Goal: Task Accomplishment & Management: Complete application form

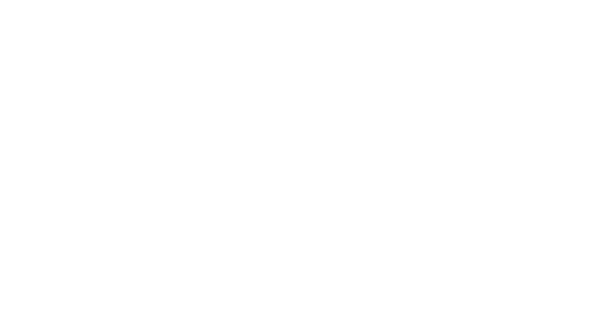
drag, startPoint x: 594, startPoint y: 23, endPoint x: 591, endPoint y: 35, distance: 12.8
click at [0, 0] on html at bounding box center [0, 0] width 0 height 0
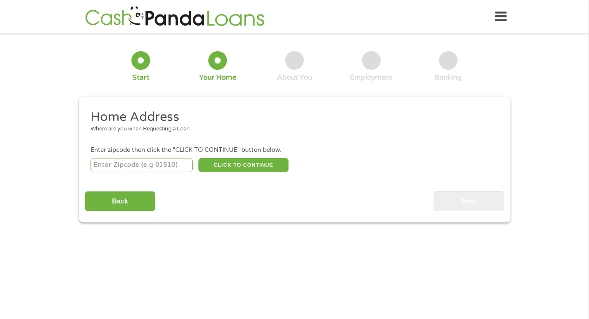
click at [146, 169] on input "number" at bounding box center [141, 165] width 102 height 14
type input "29832"
click at [263, 166] on button "CLICK TO CONTINUE" at bounding box center [243, 165] width 90 height 14
type input "29832"
type input "[PERSON_NAME]"
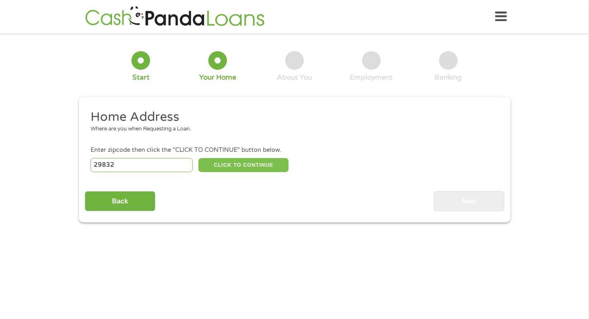
select select "[US_STATE]"
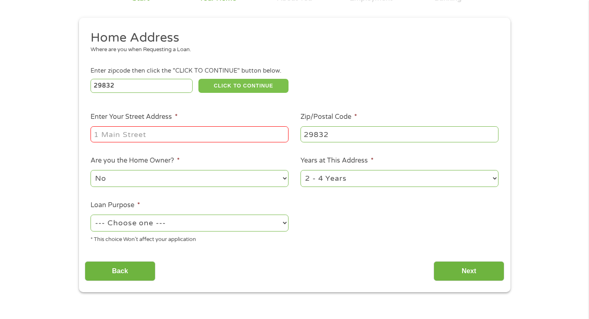
scroll to position [83, 0]
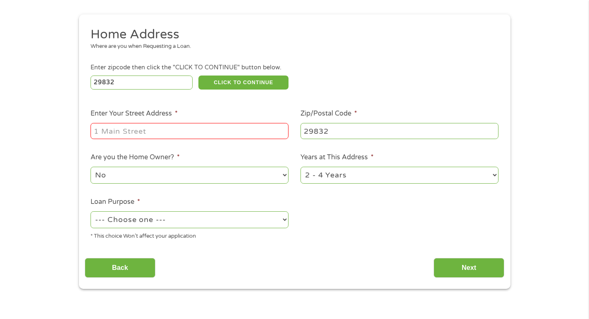
click at [179, 133] on input "Enter Your Street Address *" at bounding box center [189, 131] width 198 height 16
type input "[STREET_ADDRESS]"
click at [282, 177] on select "No Yes" at bounding box center [189, 175] width 198 height 17
click at [90, 167] on select "No Yes" at bounding box center [189, 175] width 198 height 17
click at [494, 174] on select "1 Year or less 1 - 2 Years 2 - 4 Years Over 4 Years" at bounding box center [399, 175] width 198 height 17
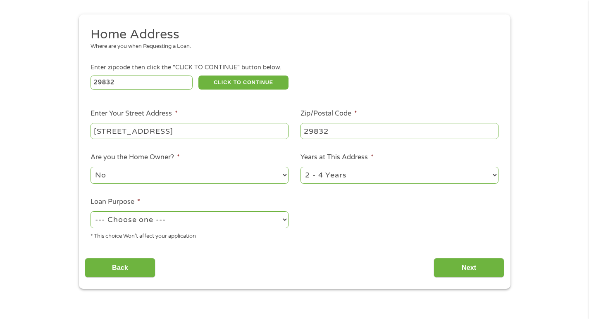
select select "60months"
click at [300, 167] on select "1 Year or less 1 - 2 Years 2 - 4 Years Over 4 Years" at bounding box center [399, 175] width 198 height 17
click at [283, 218] on select "--- Choose one --- Pay Bills Debt Consolidation Home Improvement Major Purchase…" at bounding box center [189, 220] width 198 height 17
select select "other"
click at [90, 212] on select "--- Choose one --- Pay Bills Debt Consolidation Home Improvement Major Purchase…" at bounding box center [189, 220] width 198 height 17
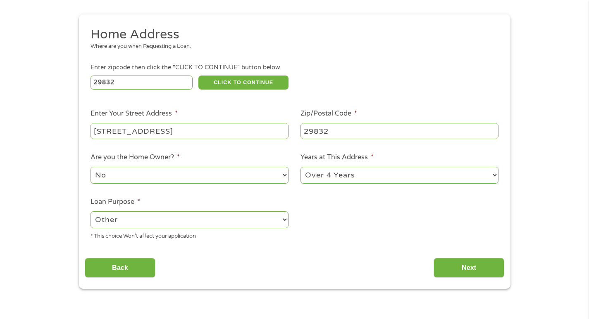
click at [285, 219] on select "--- Choose one --- Pay Bills Debt Consolidation Home Improvement Major Purchase…" at bounding box center [189, 220] width 198 height 17
click at [90, 212] on select "--- Choose one --- Pay Bills Debt Consolidation Home Improvement Major Purchase…" at bounding box center [189, 220] width 198 height 17
click at [486, 268] on input "Next" at bounding box center [468, 268] width 71 height 20
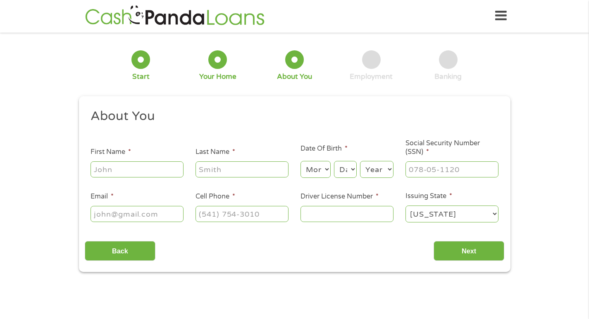
scroll to position [0, 0]
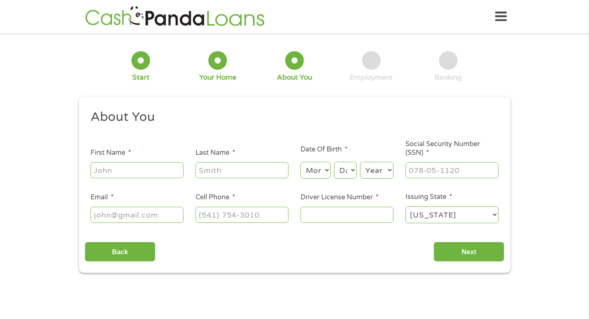
click at [140, 170] on input "First Name *" at bounding box center [136, 170] width 93 height 16
type input "[PERSON_NAME]"
type input "[EMAIL_ADDRESS][DOMAIN_NAME]"
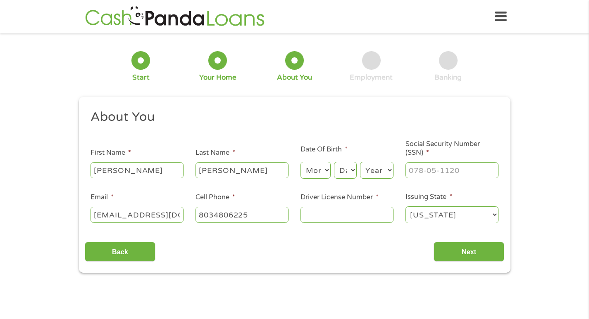
type input "[PHONE_NUMBER]"
click at [325, 170] on select "Month 1 2 3 4 5 6 7 8 9 10 11 12" at bounding box center [315, 170] width 30 height 17
select select "8"
click at [300, 162] on select "Month 1 2 3 4 5 6 7 8 9 10 11 12" at bounding box center [315, 170] width 30 height 17
click at [350, 170] on select "Day 1 2 3 4 5 6 7 8 9 10 11 12 13 14 15 16 17 18 19 20 21 22 23 24 25 26 27 28 …" at bounding box center [345, 170] width 22 height 17
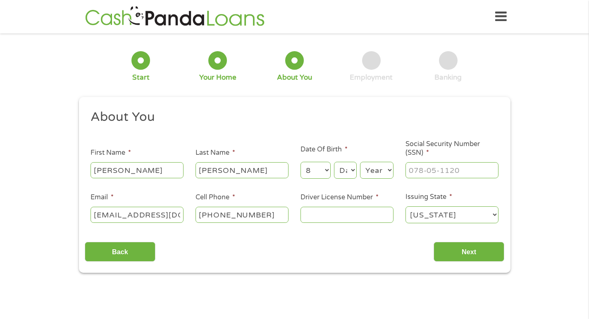
select select "16"
click at [334, 162] on select "Day 1 2 3 4 5 6 7 8 9 10 11 12 13 14 15 16 17 18 19 20 21 22 23 24 25 26 27 28 …" at bounding box center [345, 170] width 22 height 17
click at [389, 169] on select "Year [DATE] 2006 2005 2004 2003 2002 2001 2000 1999 1998 1997 1996 1995 1994 19…" at bounding box center [376, 170] width 33 height 17
select select "1986"
click at [360, 162] on select "Year [DATE] 2006 2005 2004 2003 2002 2001 2000 1999 1998 1997 1996 1995 1994 19…" at bounding box center [376, 170] width 33 height 17
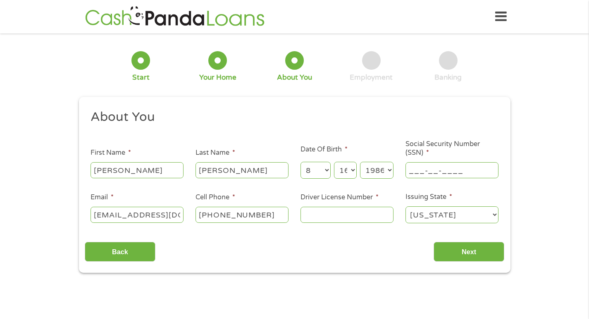
click at [424, 172] on input "___-__-____" at bounding box center [451, 170] width 93 height 16
type input "247-65-7254"
click at [332, 213] on input "Driver License Number *" at bounding box center [346, 215] width 93 height 16
type input "011666315"
click at [476, 250] on input "Next" at bounding box center [468, 252] width 71 height 20
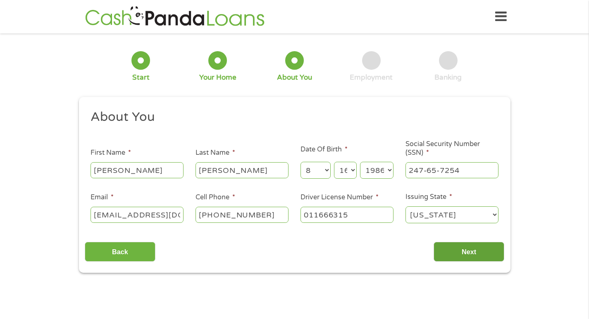
scroll to position [3, 3]
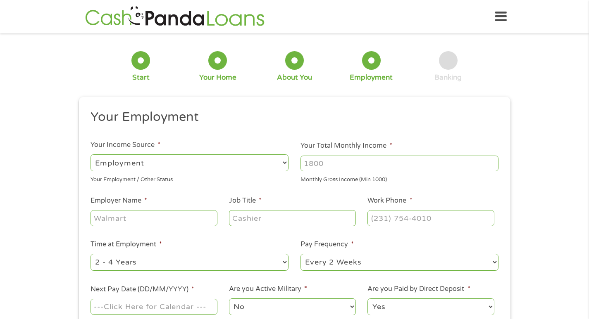
click at [285, 160] on select "--- Choose one --- Employment [DEMOGRAPHIC_DATA] Benefits" at bounding box center [189, 162] width 198 height 17
click at [90, 154] on select "--- Choose one --- Employment [DEMOGRAPHIC_DATA] Benefits" at bounding box center [189, 162] width 198 height 17
click at [342, 164] on input "Your Total Monthly Income *" at bounding box center [399, 164] width 198 height 16
click at [344, 165] on input "Your Total Monthly Income *" at bounding box center [399, 164] width 198 height 16
type input "3600"
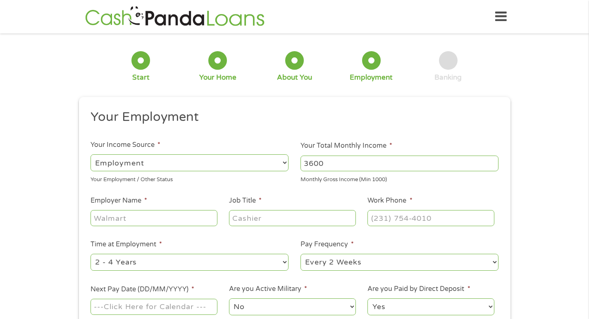
click at [146, 219] on input "Employer Name *" at bounding box center [153, 218] width 126 height 16
type input "[PERSON_NAME] ford"
click at [252, 218] on input "Job Title *" at bounding box center [292, 218] width 126 height 16
type input "detail manager"
click at [406, 216] on input "(___) ___-____" at bounding box center [430, 218] width 126 height 16
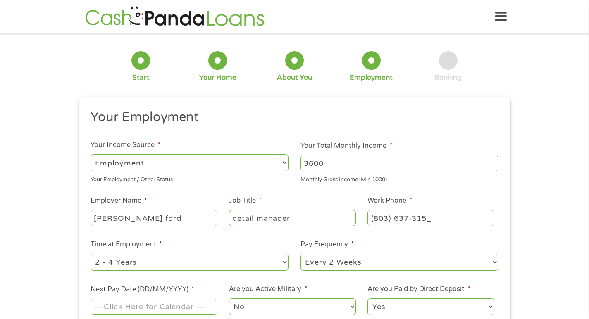
type input "[PHONE_NUMBER]"
click at [282, 258] on select "--- Choose one --- 1 Year or less 1 - 2 Years 2 - 4 Years Over 4 Years" at bounding box center [189, 262] width 198 height 17
select select "60months"
click at [90, 254] on select "--- Choose one --- 1 Year or less 1 - 2 Years 2 - 4 Years Over 4 Years" at bounding box center [189, 262] width 198 height 17
click at [494, 259] on select "--- Choose one --- Every 2 Weeks Every Week Monthly Semi-Monthly" at bounding box center [399, 262] width 198 height 17
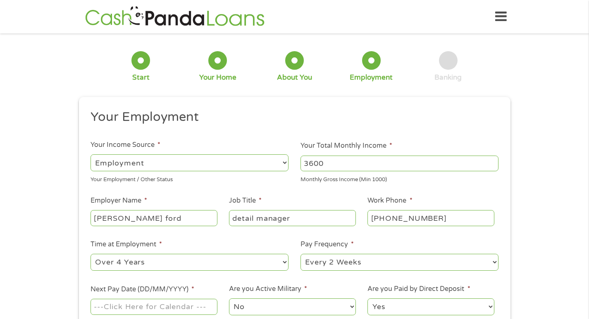
select select "weekly"
click at [300, 254] on select "--- Choose one --- Every 2 Weeks Every Week Monthly Semi-Monthly" at bounding box center [399, 262] width 198 height 17
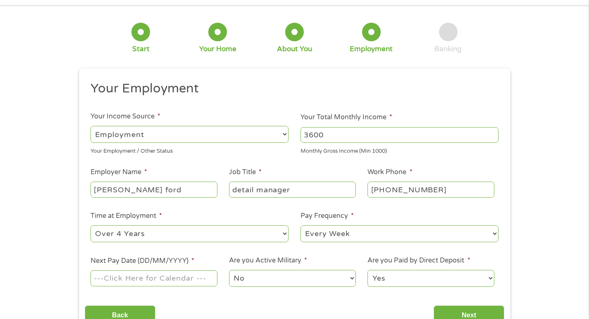
scroll to position [83, 0]
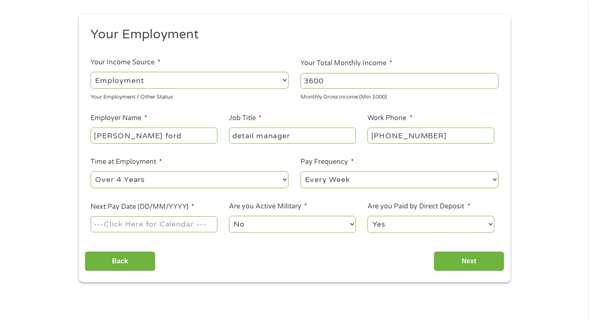
click at [108, 221] on input "Next Pay Date (DD/MM/YYYY) *" at bounding box center [153, 224] width 126 height 16
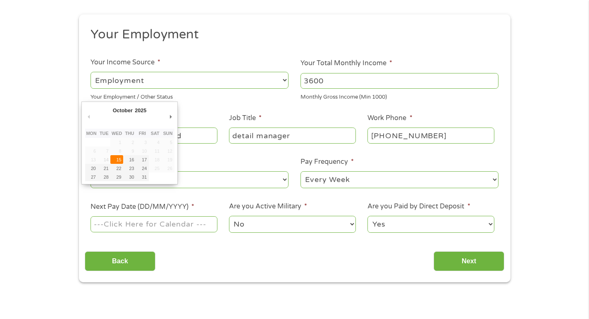
type input "[DATE]"
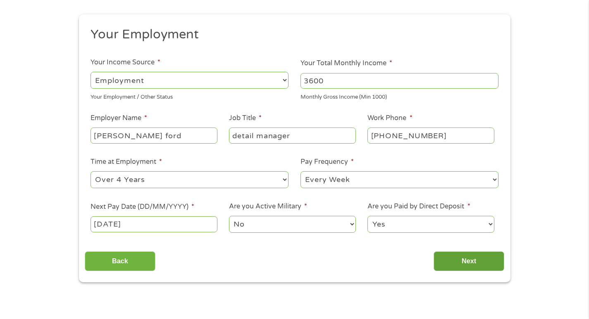
click at [475, 260] on input "Next" at bounding box center [468, 262] width 71 height 20
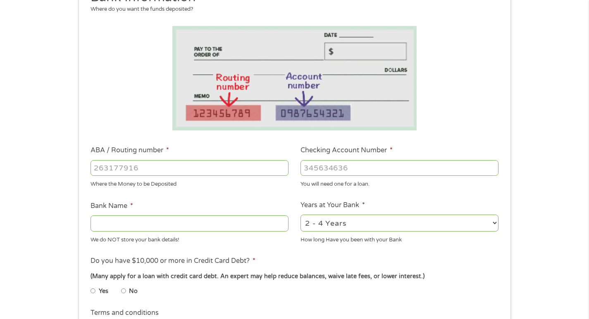
scroll to position [124, 0]
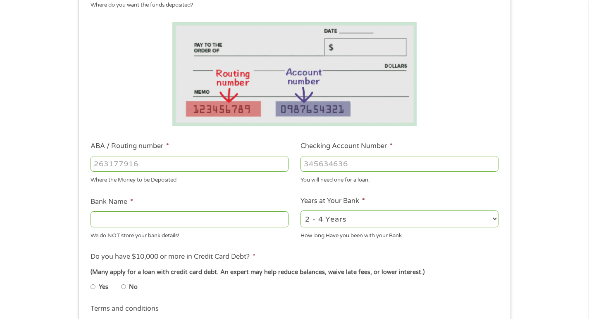
click at [173, 162] on input "ABA / Routing number *" at bounding box center [189, 164] width 198 height 16
type input "041215663"
type input "[PERSON_NAME] BANK"
type input "041215663"
click at [316, 162] on input "Checking Account Number *" at bounding box center [399, 164] width 198 height 16
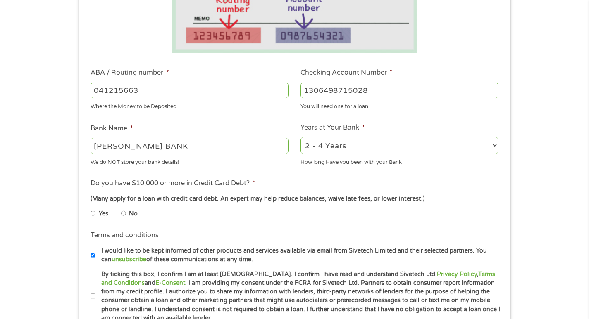
scroll to position [207, 0]
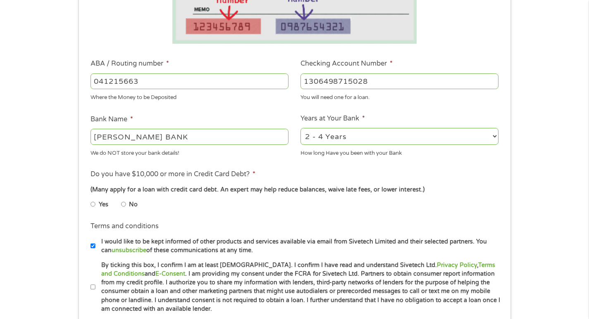
type input "1306498715028"
click at [495, 135] on select "2 - 4 Years 6 - 12 Months 1 - 2 Years Over 4 Years" at bounding box center [399, 136] width 198 height 17
click at [300, 128] on select "2 - 4 Years 6 - 12 Months 1 - 2 Years Over 4 Years" at bounding box center [399, 136] width 198 height 17
click at [123, 204] on input "No" at bounding box center [123, 204] width 5 height 13
radio input "true"
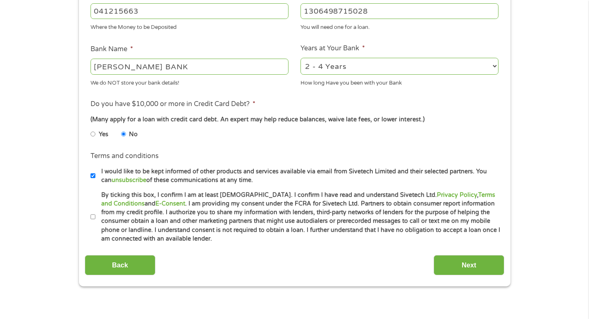
scroll to position [289, 0]
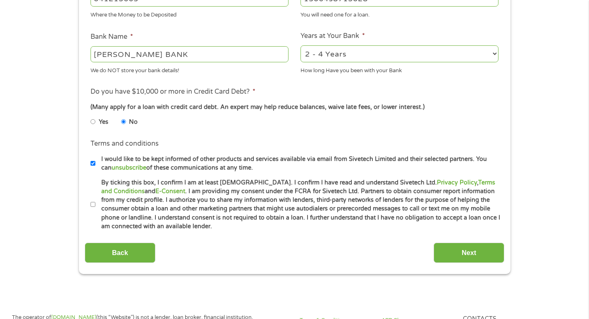
click at [94, 204] on input "By ticking this box, I confirm I am at least [DEMOGRAPHIC_DATA]. I confirm I ha…" at bounding box center [92, 204] width 5 height 13
checkbox input "true"
click at [444, 250] on input "Next" at bounding box center [468, 253] width 71 height 20
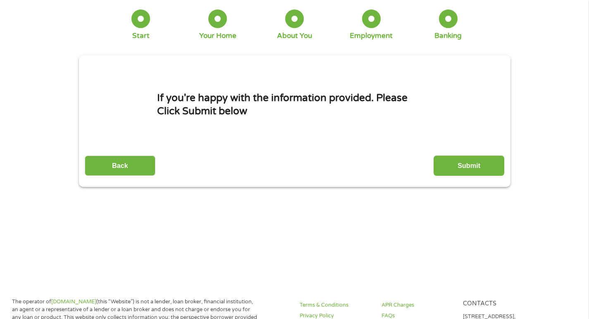
scroll to position [0, 0]
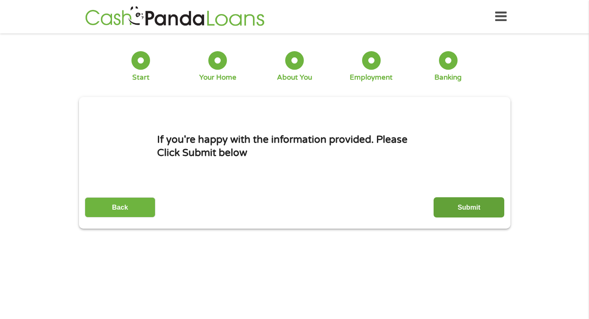
click at [468, 206] on input "Submit" at bounding box center [468, 207] width 71 height 20
